Goal: Task Accomplishment & Management: Manage account settings

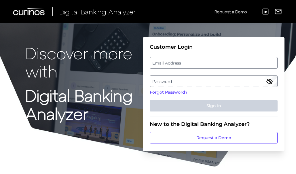
click at [217, 60] on label "Email Address" at bounding box center [213, 63] width 127 height 10
click at [217, 60] on input "email" at bounding box center [214, 63] width 128 height 12
click at [216, 60] on input "Email Address" at bounding box center [214, 63] width 128 height 12
click at [205, 65] on input "Email Address" at bounding box center [214, 63] width 128 height 12
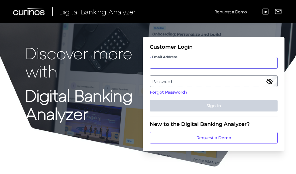
type input "s"
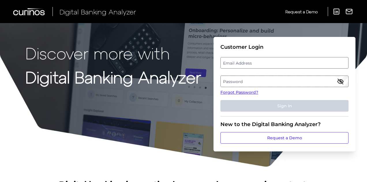
click at [225, 60] on label "Email Address" at bounding box center [284, 63] width 127 height 10
click at [225, 60] on input "email" at bounding box center [284, 63] width 128 height 12
click at [238, 63] on input "Email Address" at bounding box center [284, 63] width 128 height 12
click at [298, 61] on input "Email Address" at bounding box center [284, 63] width 128 height 12
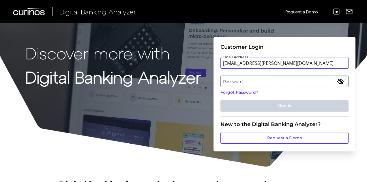
type input "[EMAIL_ADDRESS][PERSON_NAME][DOMAIN_NAME]"
click at [273, 76] on label "Password" at bounding box center [284, 81] width 127 height 10
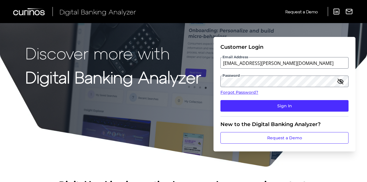
click at [298, 82] on icon "button" at bounding box center [340, 81] width 7 height 7
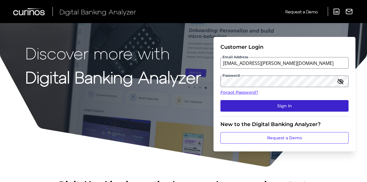
click at [297, 107] on button "Sign In" at bounding box center [284, 106] width 128 height 12
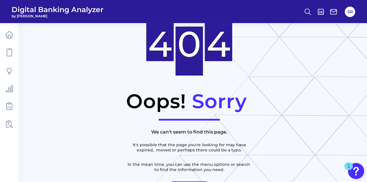
click at [294, 99] on div "Oops! Sorry We can't seem to find this page. It's possible that the page you're…" at bounding box center [183, 91] width 367 height 182
click at [11, 41] on link at bounding box center [9, 35] width 16 height 16
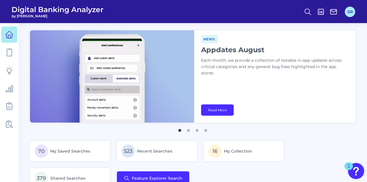
click at [298, 13] on button "SR" at bounding box center [350, 12] width 10 height 10
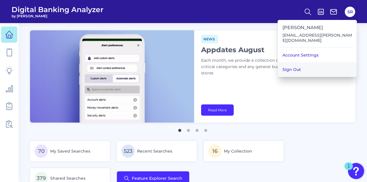
click at [298, 70] on button "Sign Out" at bounding box center [317, 69] width 79 height 14
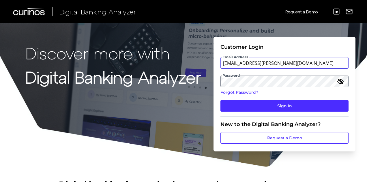
click at [269, 64] on input "[EMAIL_ADDRESS][PERSON_NAME][DOMAIN_NAME]" at bounding box center [284, 63] width 128 height 12
type input "[EMAIL_ADDRESS][PERSON_NAME][DOMAIN_NAME]"
click at [201, 82] on div "Discover more with Digital Banking Analyzer Customer Login Email Address [EMAIL…" at bounding box center [183, 83] width 367 height 167
click at [298, 83] on icon "button" at bounding box center [340, 81] width 7 height 7
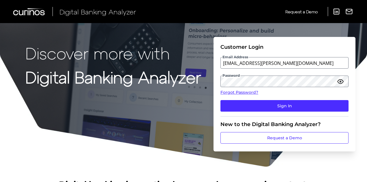
click at [298, 83] on icon "button" at bounding box center [340, 81] width 6 height 4
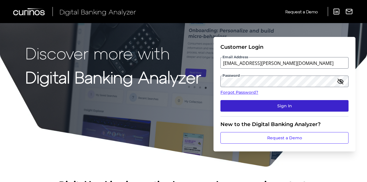
click at [298, 105] on button "Sign In" at bounding box center [284, 106] width 128 height 12
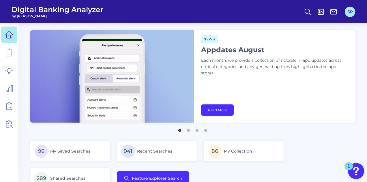
click at [298, 15] on button "SR" at bounding box center [350, 12] width 10 height 10
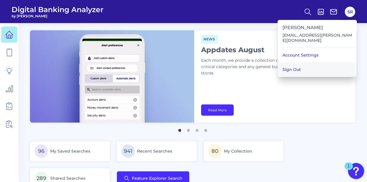
click at [298, 62] on button "Sign Out" at bounding box center [317, 69] width 79 height 14
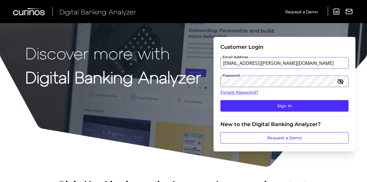
click at [298, 64] on input "[EMAIL_ADDRESS][PERSON_NAME][DOMAIN_NAME]" at bounding box center [284, 63] width 128 height 12
type input "[EMAIL_ADDRESS][PERSON_NAME][DOMAIN_NAME]"
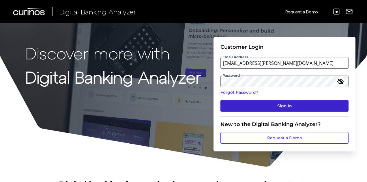
click at [285, 102] on button "Sign In" at bounding box center [284, 106] width 128 height 12
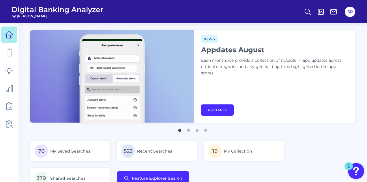
click at [298, 160] on div "70 My Saved Searches 523 Recent Searches 16 My Collection 379 Shared Searches F…" at bounding box center [192, 164] width 325 height 47
